Goal: Task Accomplishment & Management: Manage account settings

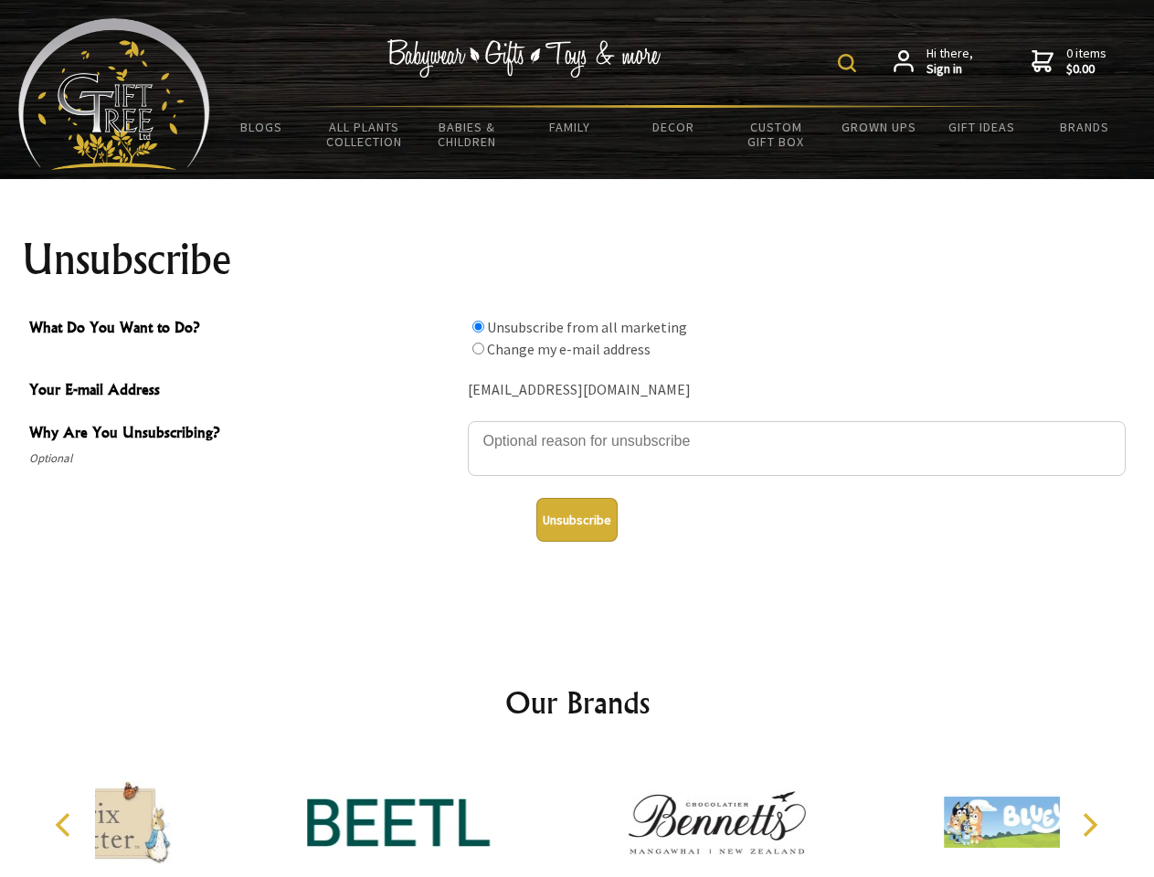
click at [850, 63] on img at bounding box center [847, 63] width 18 height 18
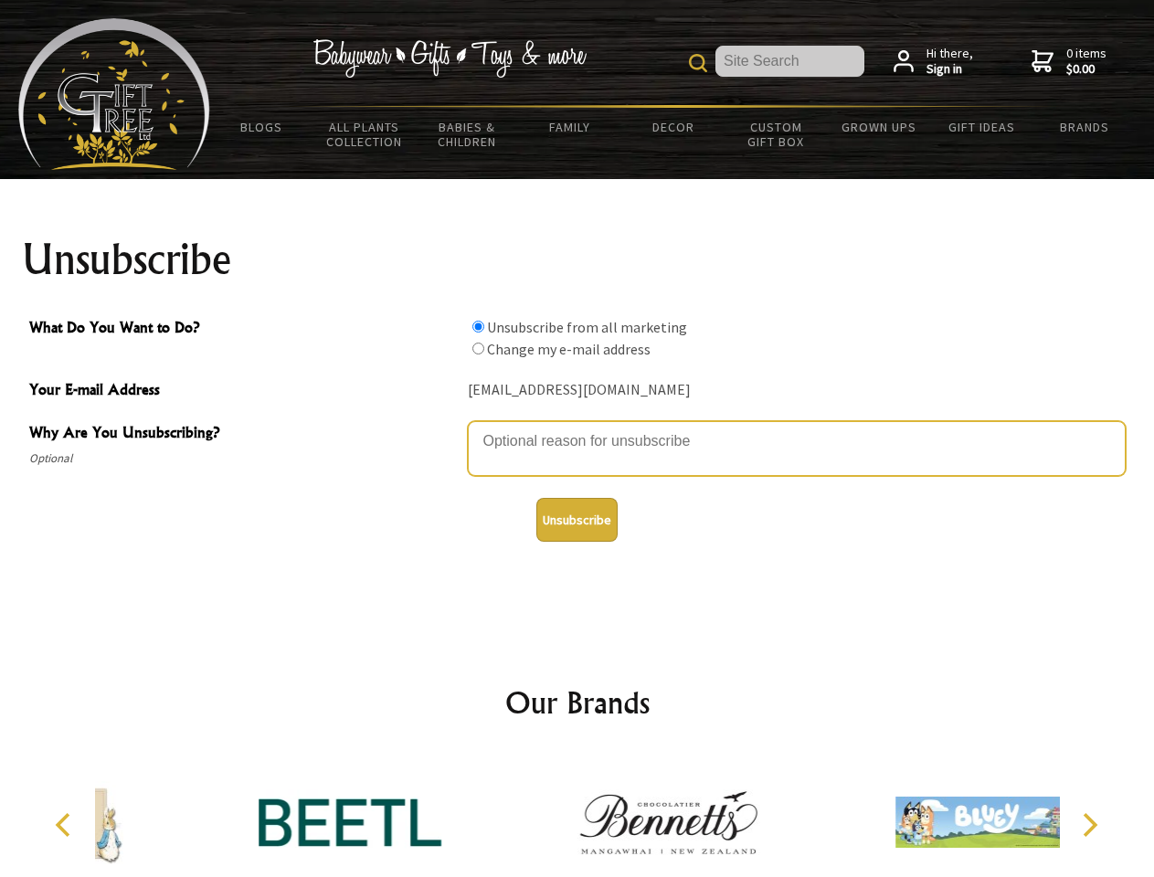
click at [577, 427] on textarea "Why Are You Unsubscribing?" at bounding box center [797, 448] width 658 height 55
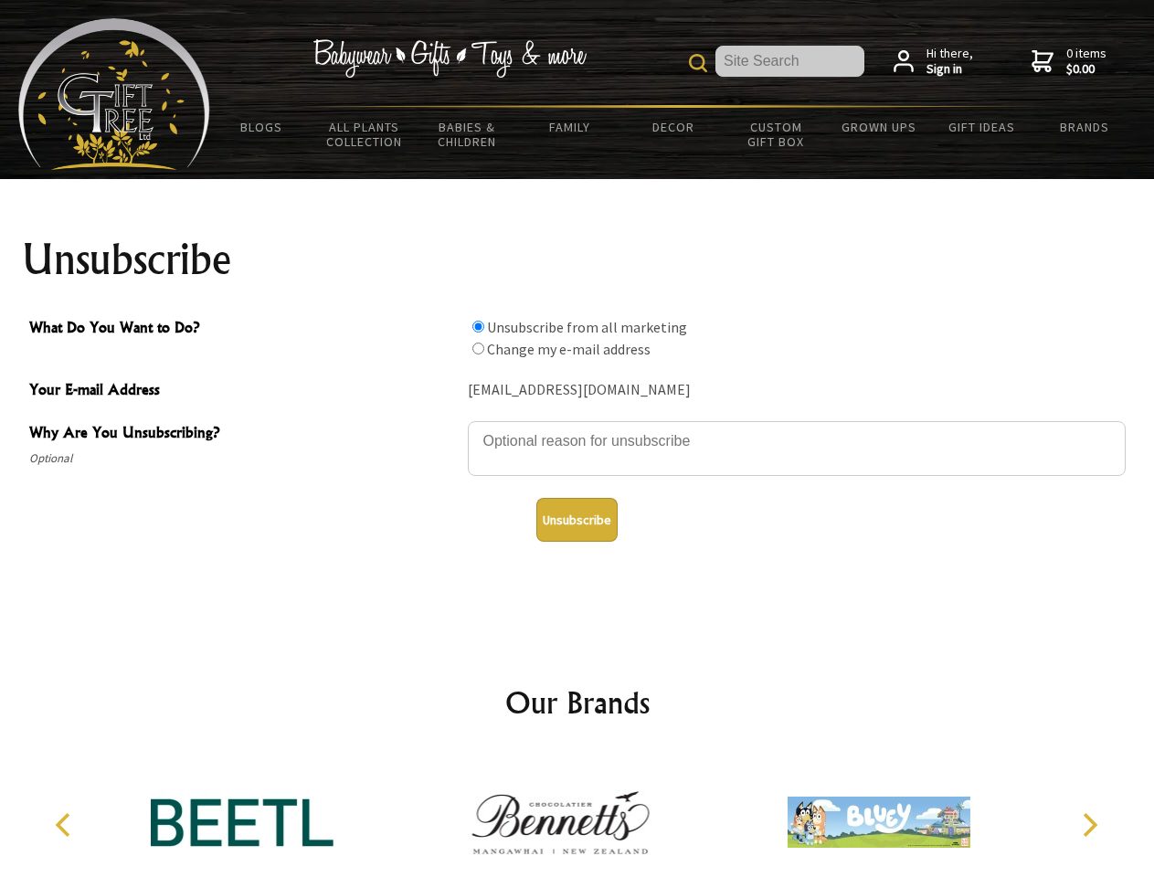
click at [478, 326] on input "What Do You Want to Do?" at bounding box center [478, 327] width 12 height 12
click at [478, 348] on input "What Do You Want to Do?" at bounding box center [478, 349] width 12 height 12
radio input "true"
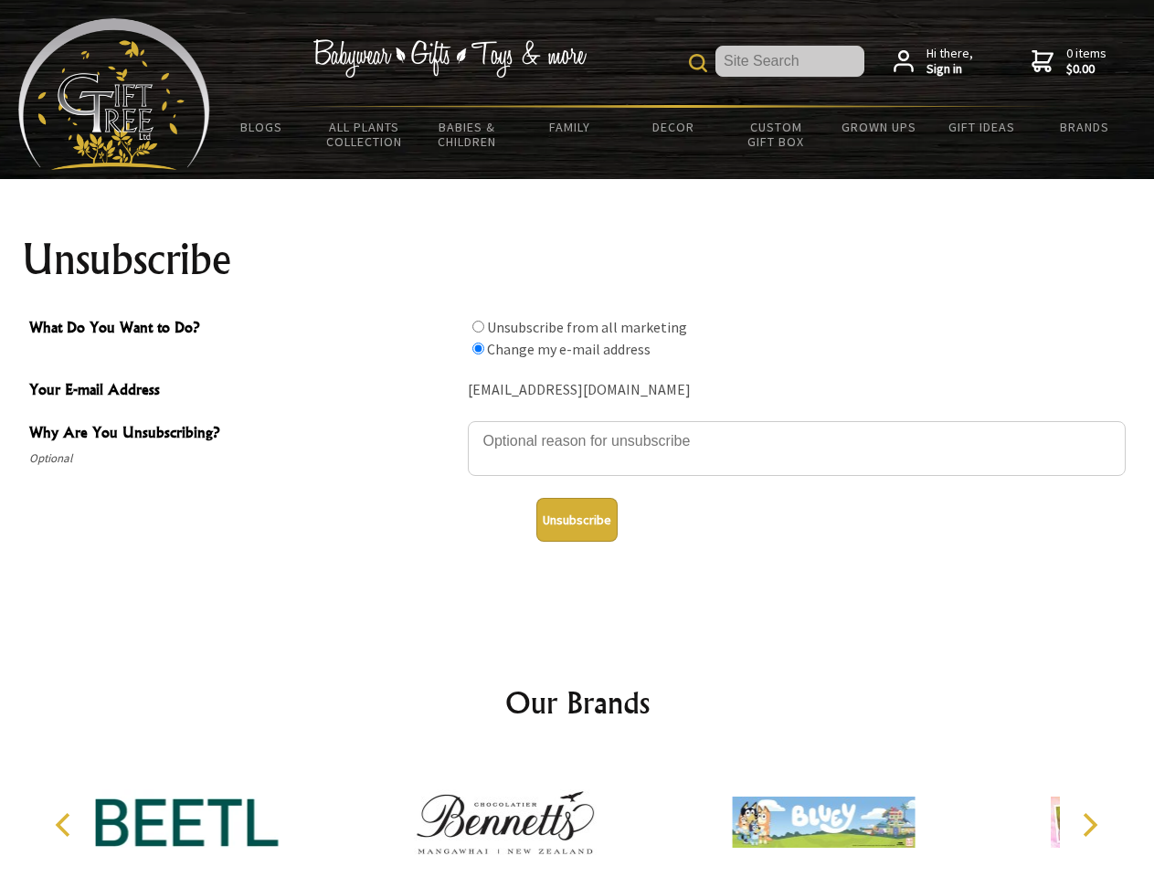
click at [576, 520] on button "Unsubscribe" at bounding box center [576, 520] width 81 height 44
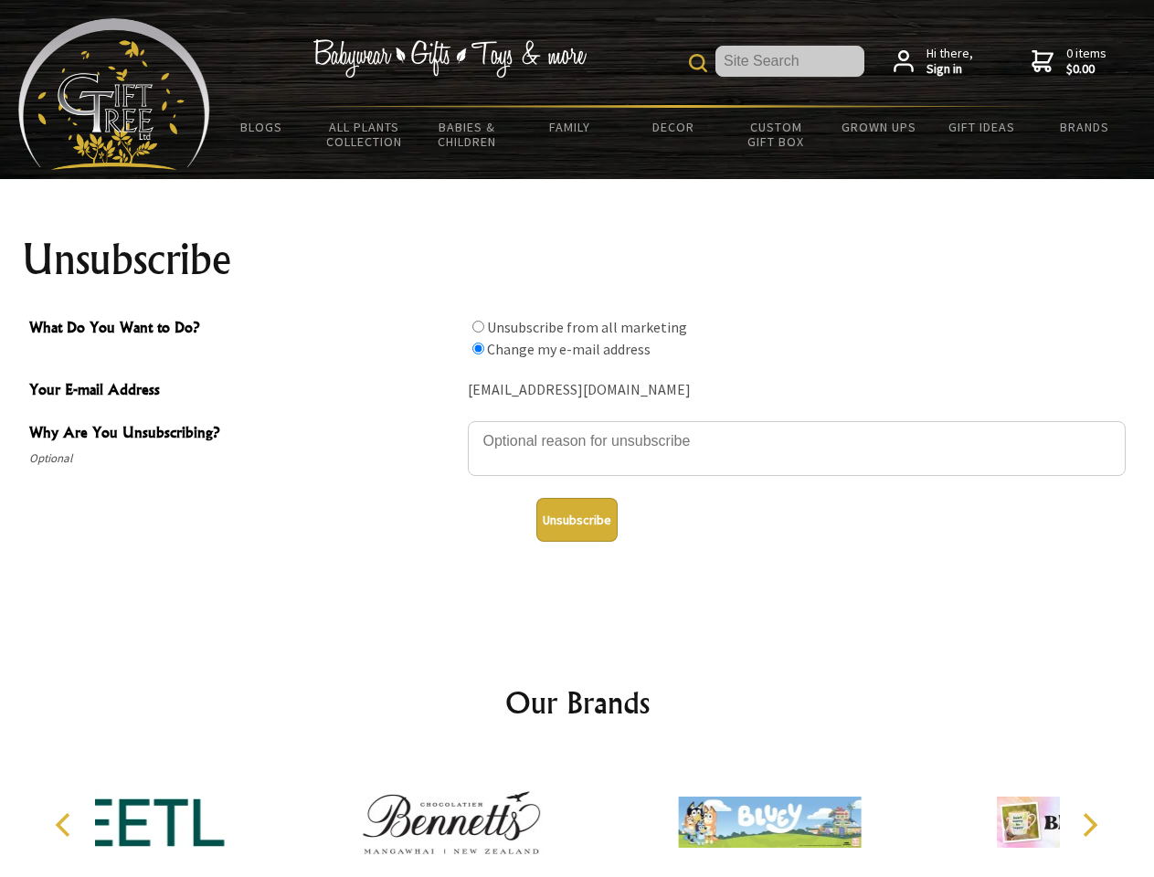
click at [610, 815] on div at bounding box center [769, 825] width 318 height 142
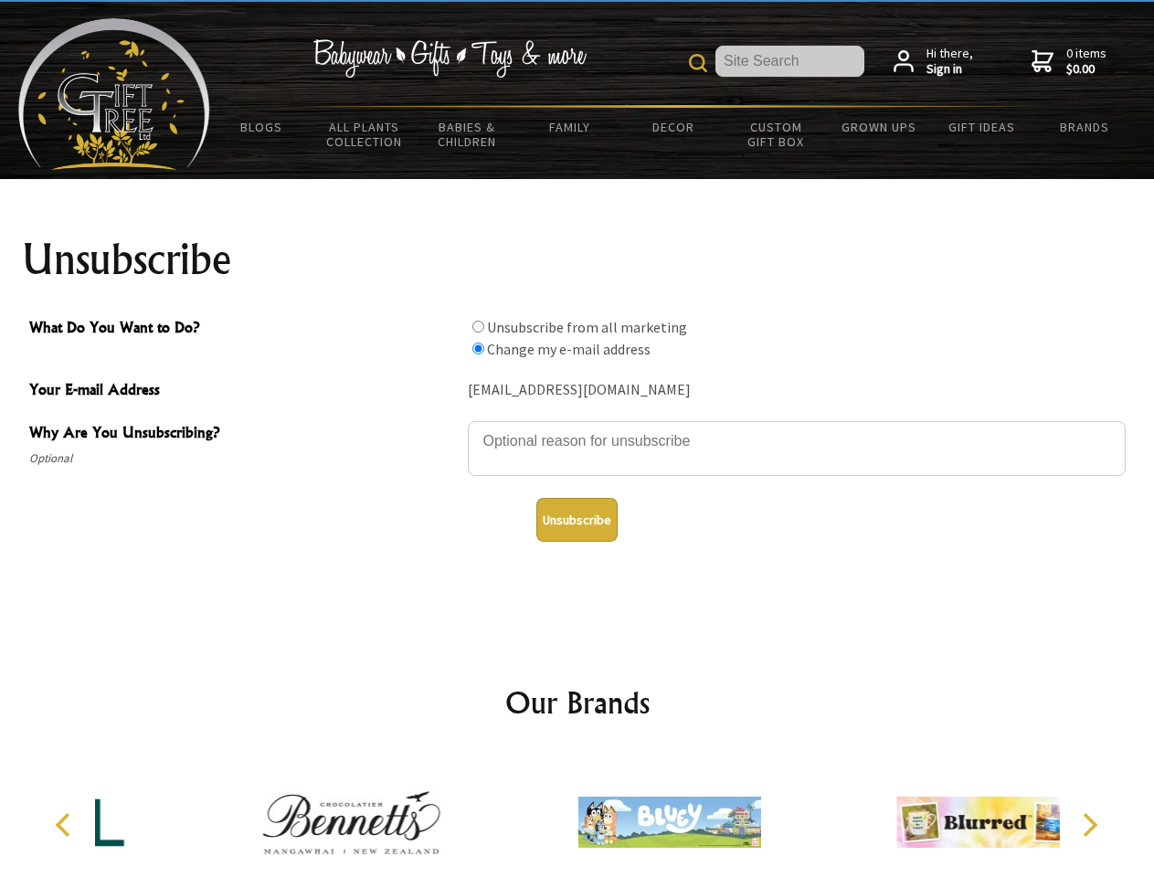
click at [66, 825] on icon "Previous" at bounding box center [65, 825] width 24 height 24
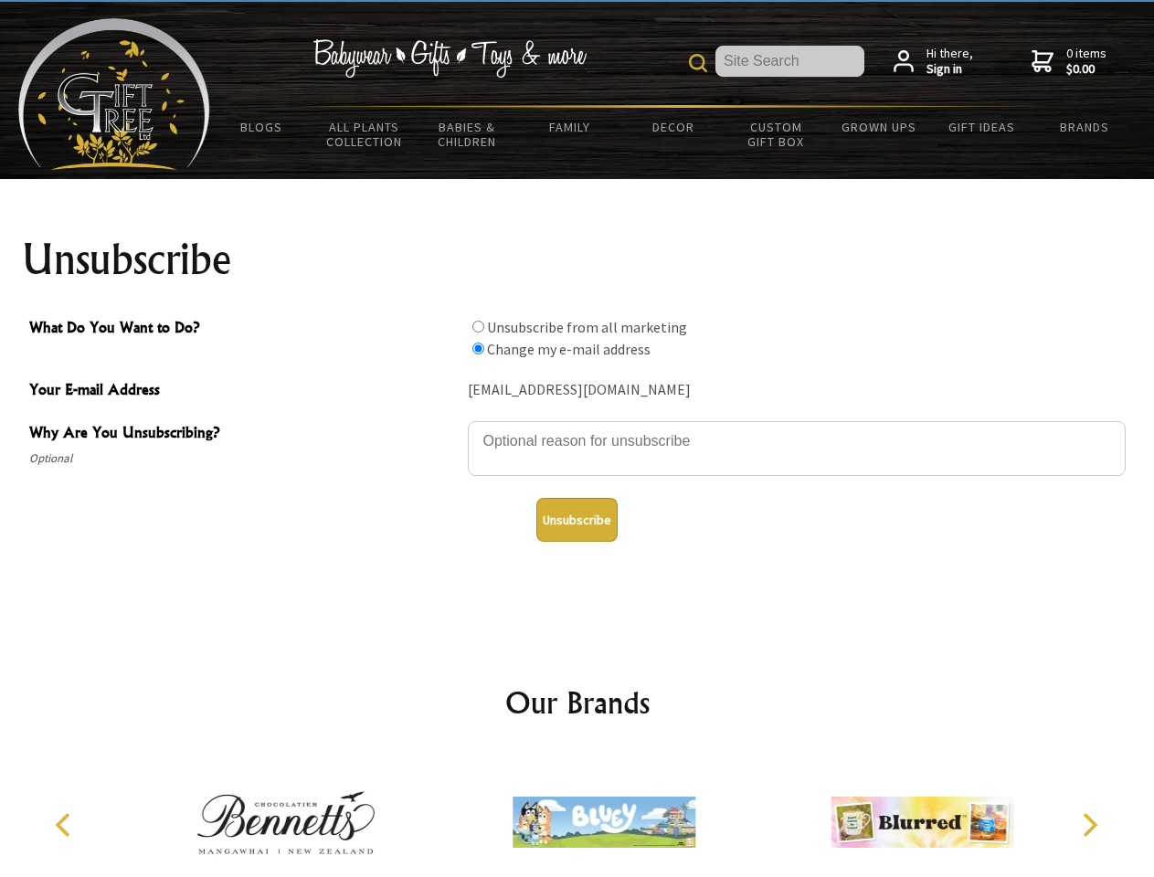
click at [1089, 825] on icon "Next" at bounding box center [1088, 825] width 24 height 24
